Goal: Use online tool/utility: Utilize a website feature to perform a specific function

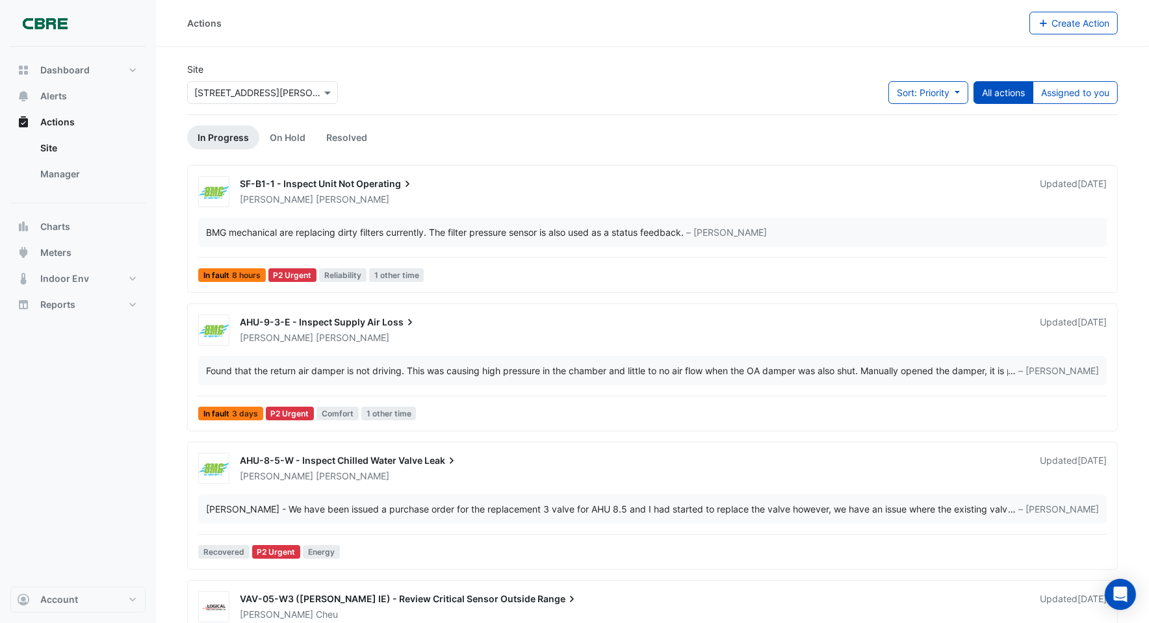
click at [208, 99] on div "Select a Site × [STREET_ADDRESS][PERSON_NAME]" at bounding box center [262, 92] width 151 height 23
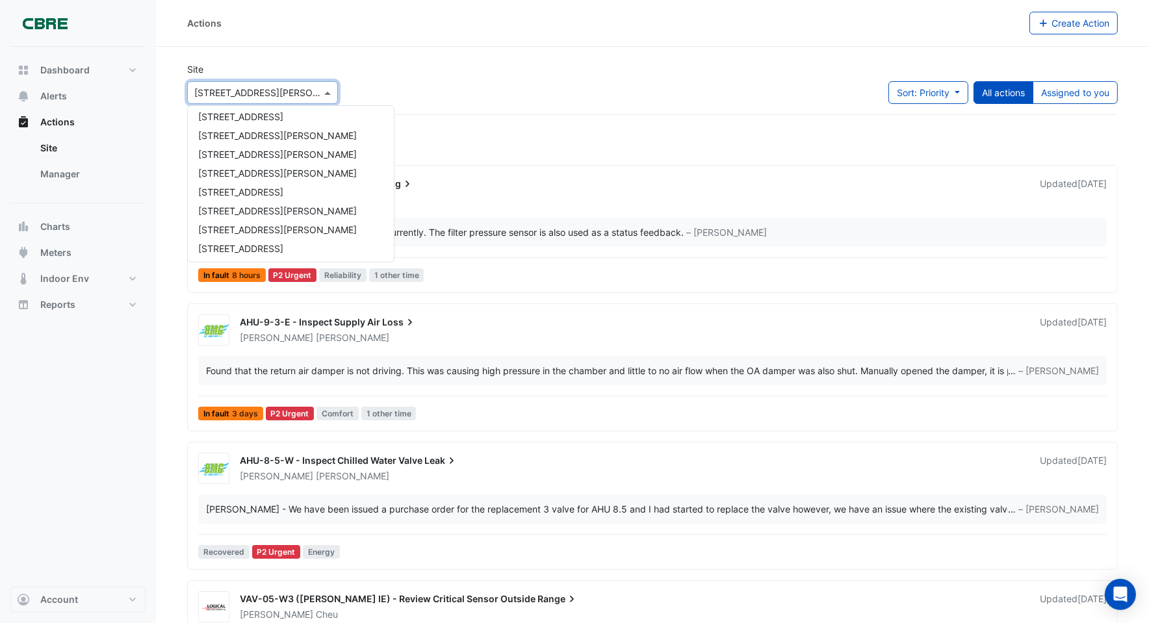
scroll to position [827, 0]
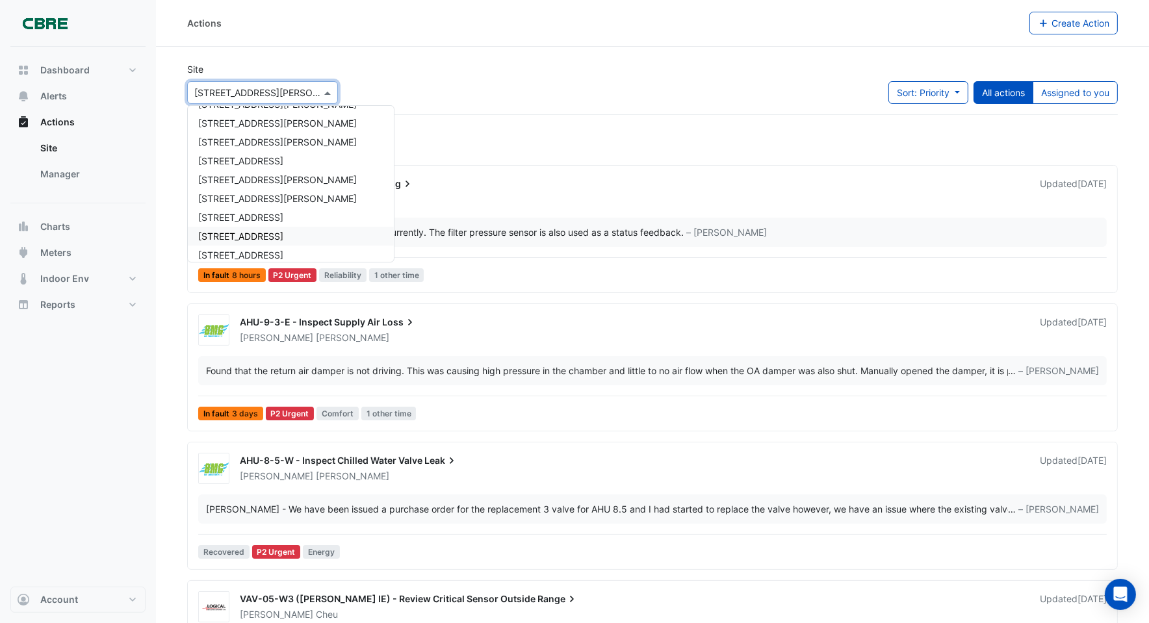
click at [235, 231] on span "[STREET_ADDRESS]" at bounding box center [240, 236] width 85 height 11
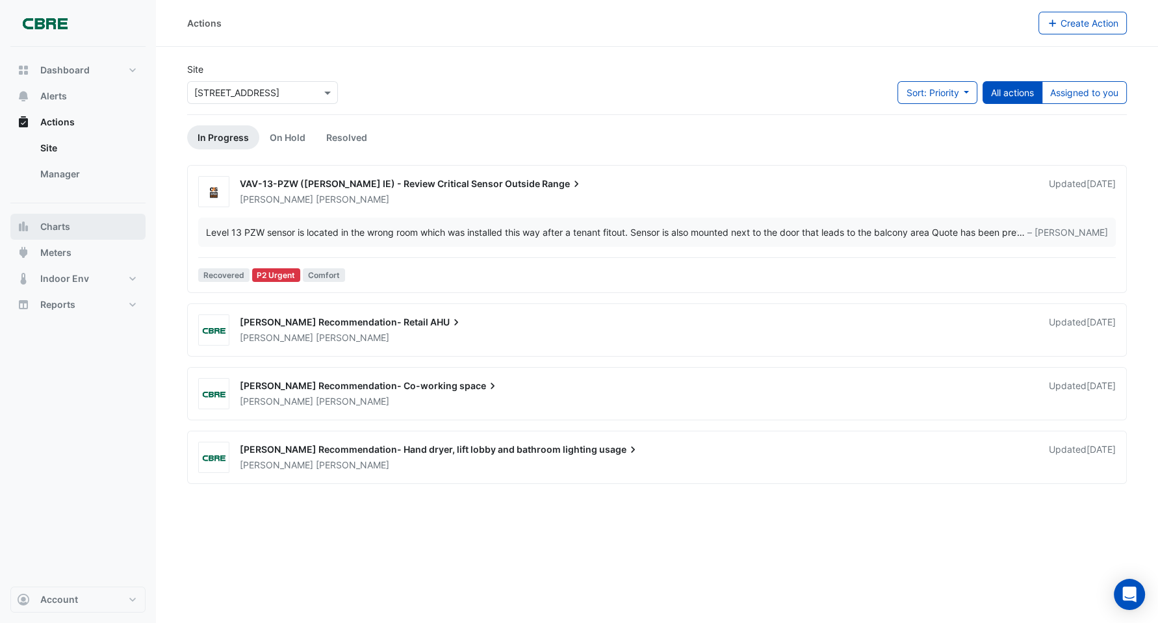
click at [62, 229] on span "Charts" at bounding box center [55, 226] width 30 height 13
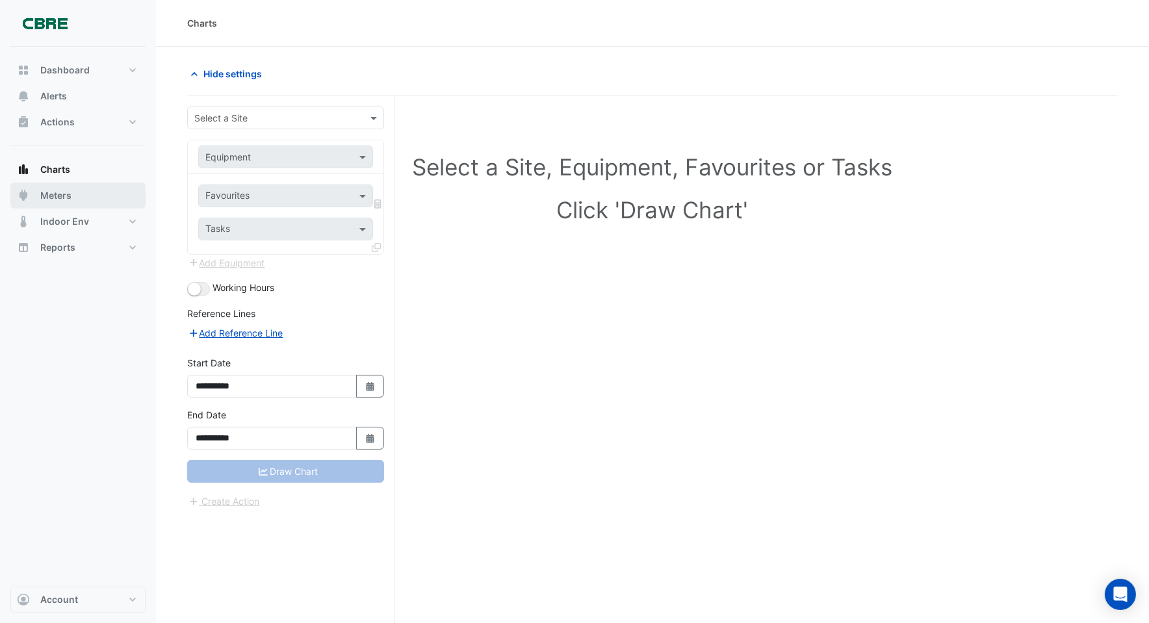
click at [68, 190] on span "Meters" at bounding box center [55, 195] width 31 height 13
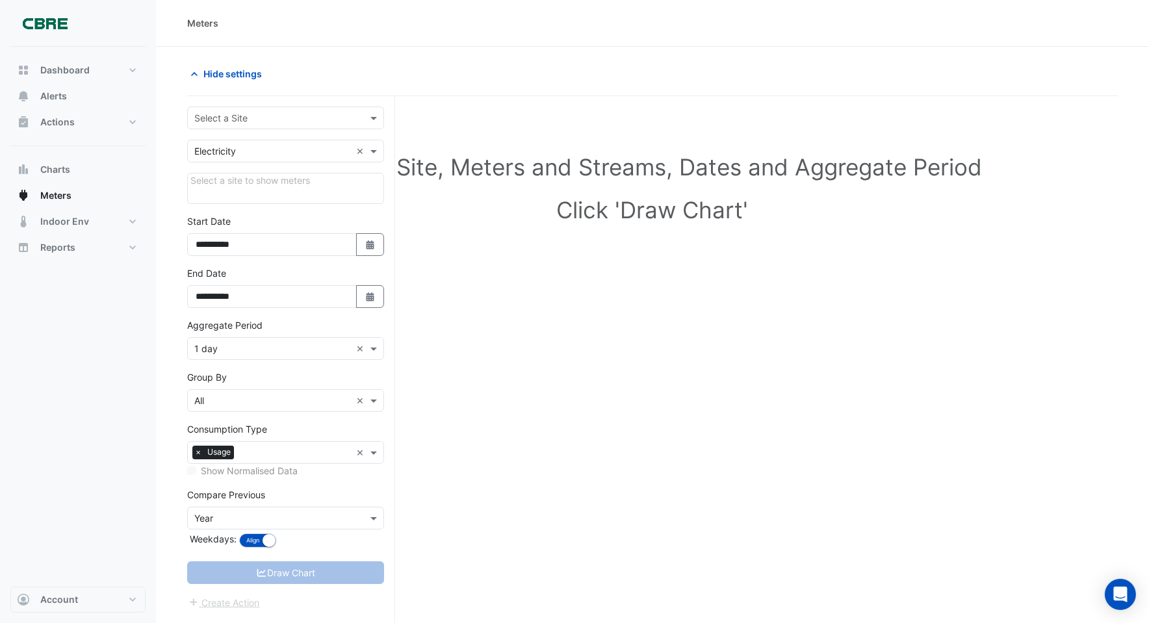
click at [283, 105] on div "**********" at bounding box center [291, 384] width 208 height 577
click at [285, 117] on input "text" at bounding box center [272, 119] width 157 height 14
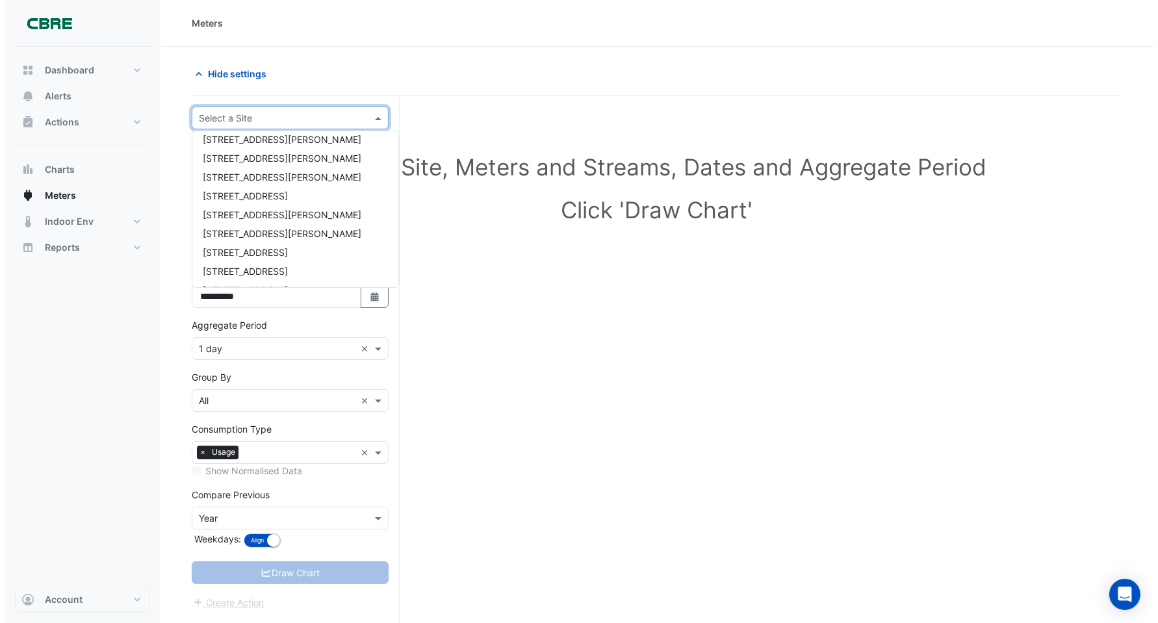
scroll to position [827, 0]
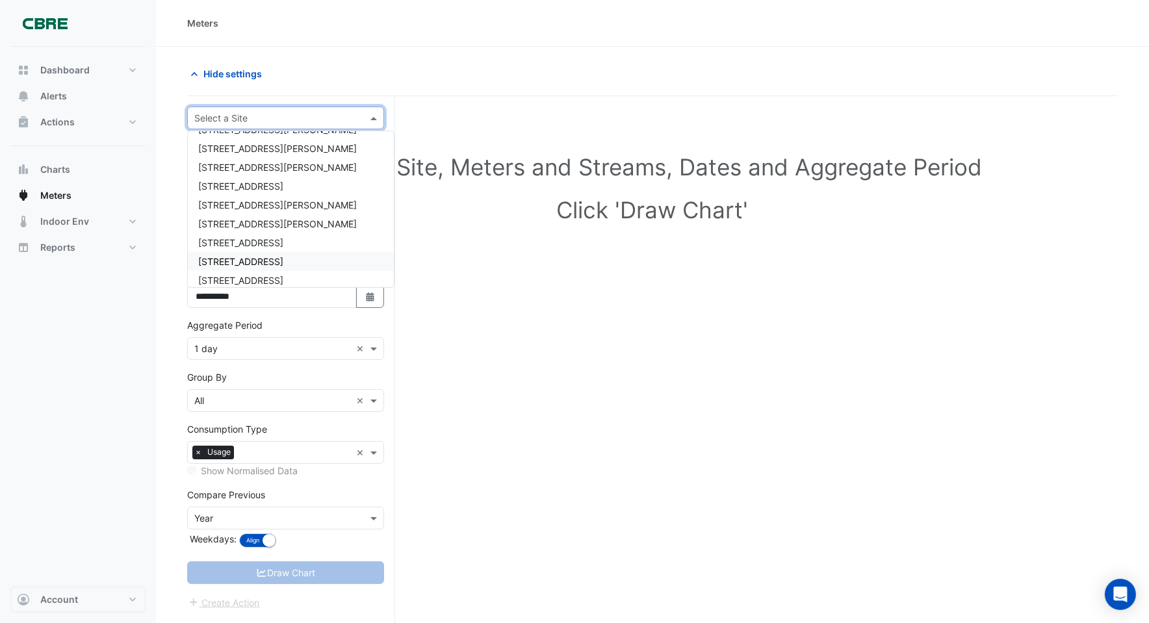
click at [247, 256] on span "[STREET_ADDRESS]" at bounding box center [240, 261] width 85 height 11
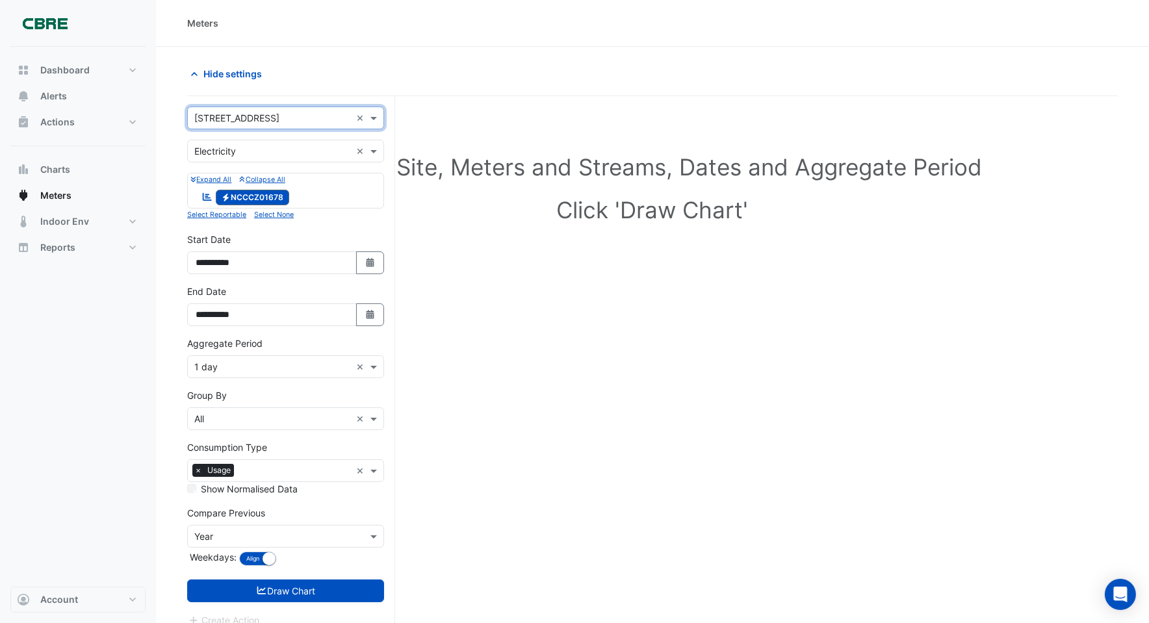
click at [305, 364] on input "text" at bounding box center [272, 368] width 157 height 14
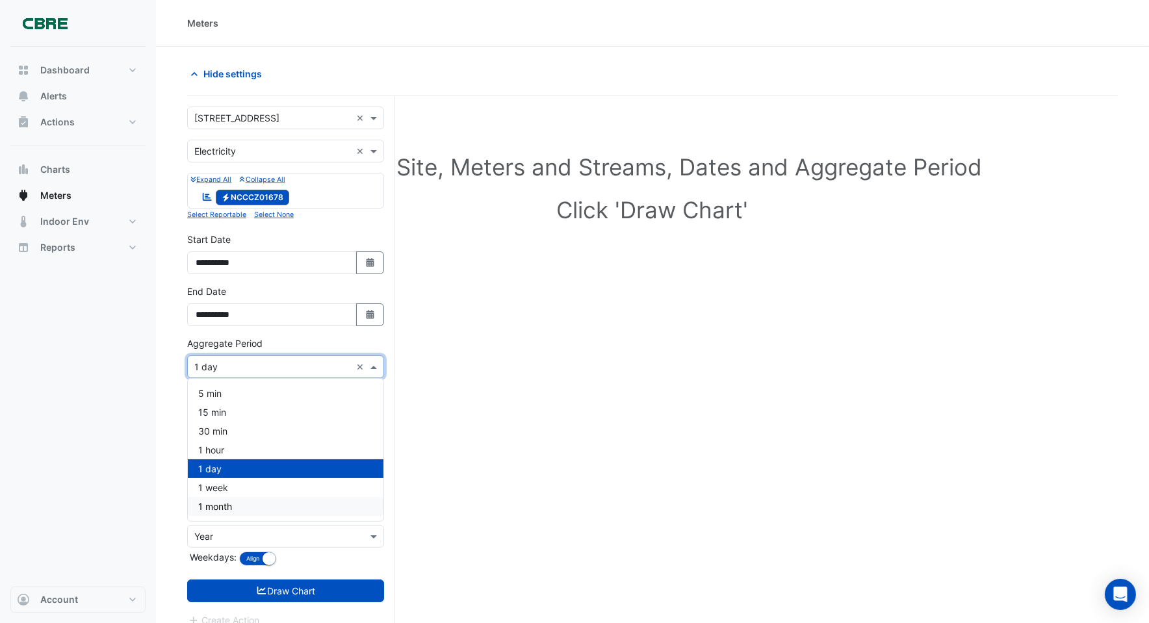
click at [263, 499] on div "1 month" at bounding box center [286, 506] width 196 height 19
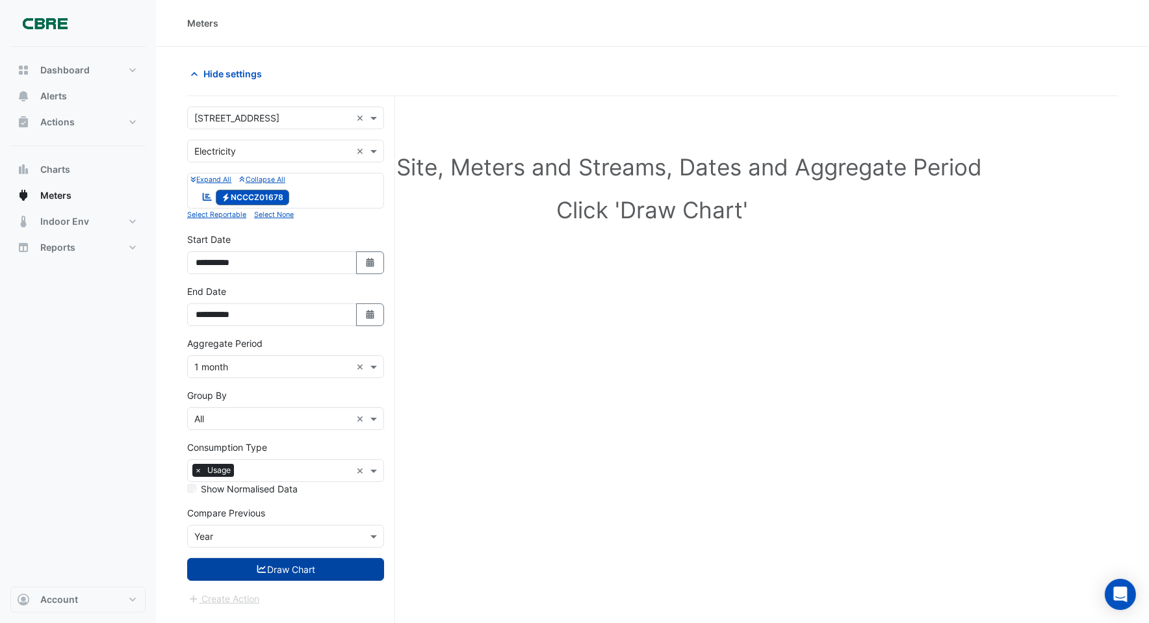
click at [285, 568] on button "Draw Chart" at bounding box center [285, 569] width 197 height 23
